Goal: Task Accomplishment & Management: Manage account settings

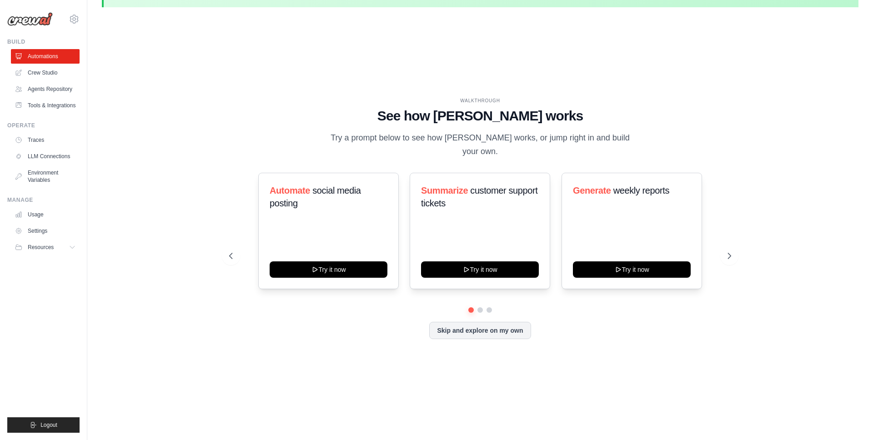
scroll to position [31, 0]
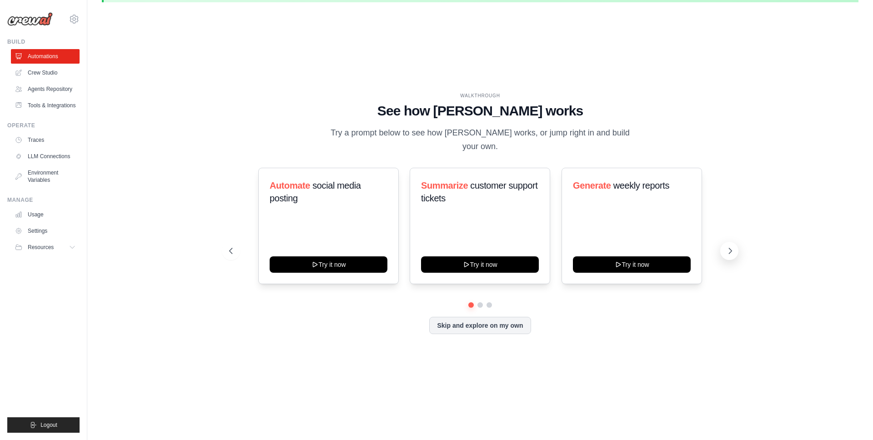
click at [726, 249] on button at bounding box center [729, 251] width 18 height 18
click at [52, 69] on link "Crew Studio" at bounding box center [46, 72] width 69 height 15
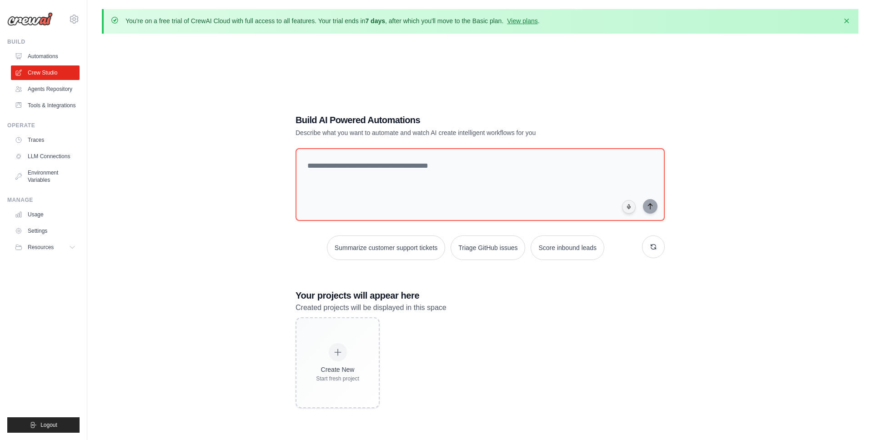
scroll to position [50, 0]
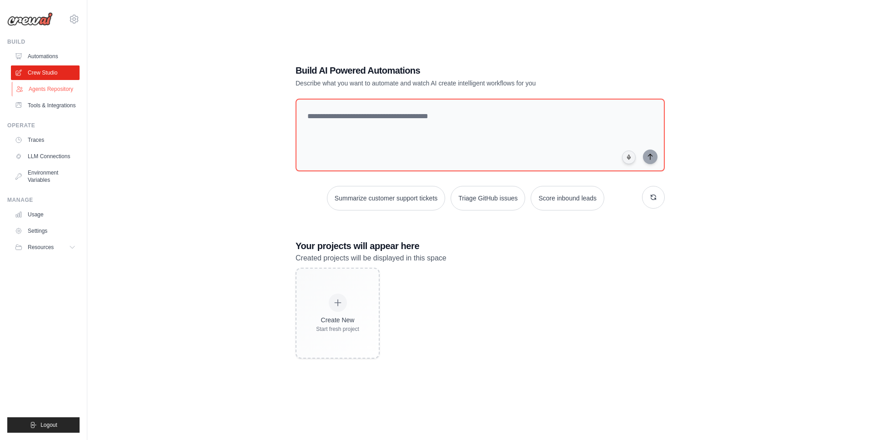
click at [60, 85] on link "Agents Repository" at bounding box center [46, 89] width 69 height 15
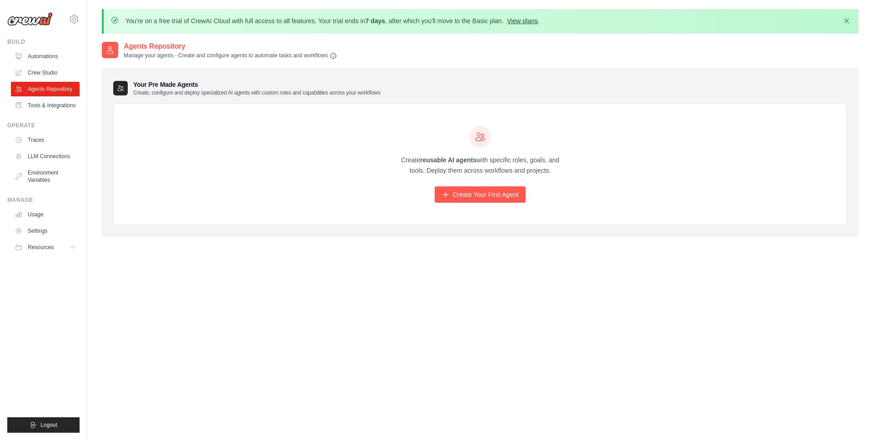
click at [524, 20] on link "View plans" at bounding box center [522, 20] width 30 height 7
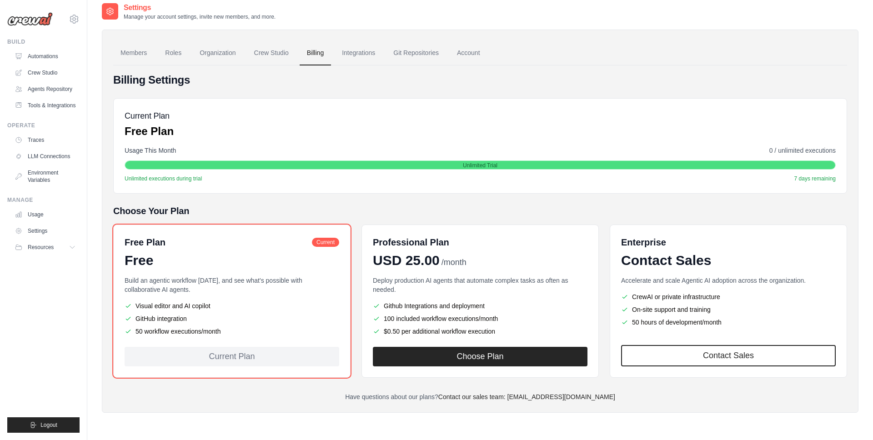
scroll to position [50, 0]
